Goal: Task Accomplishment & Management: Manage account settings

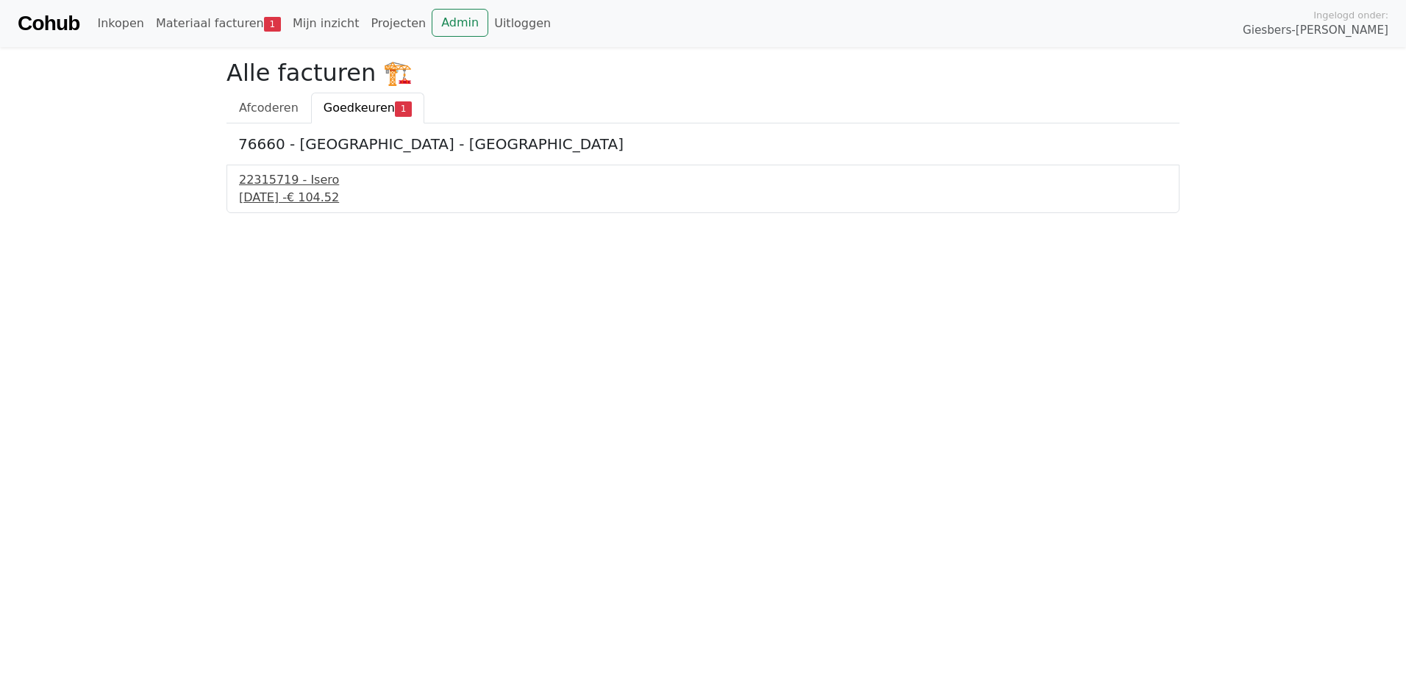
click at [274, 197] on div "7 oktober 2025 - € 104.52" at bounding box center [703, 198] width 928 height 18
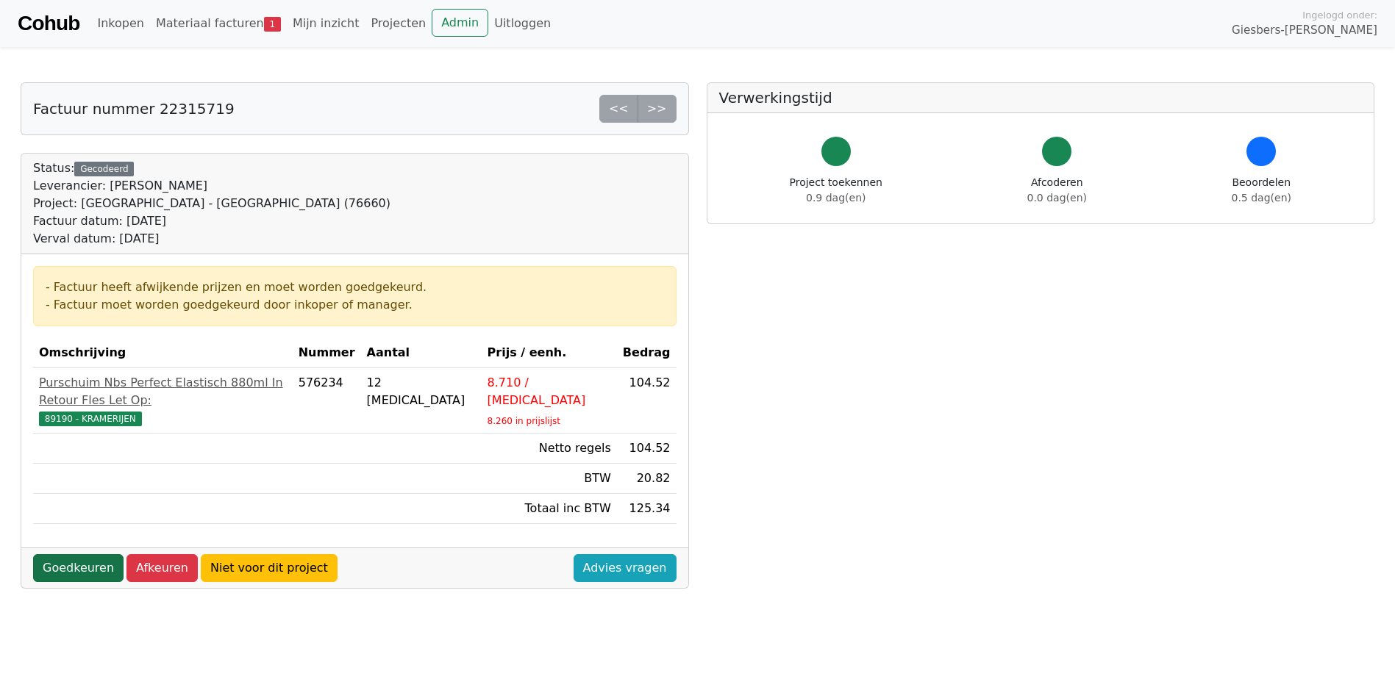
click at [76, 554] on link "Goedkeuren" at bounding box center [78, 568] width 90 height 28
